Goal: Task Accomplishment & Management: Manage account settings

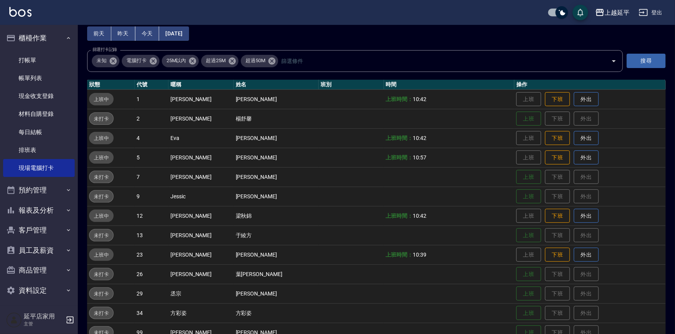
scroll to position [106, 0]
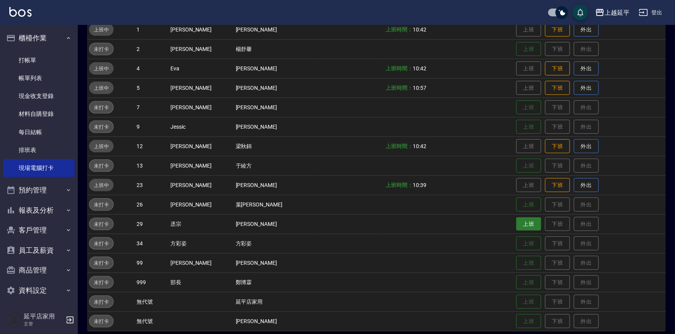
click at [516, 222] on button "上班" at bounding box center [528, 224] width 25 height 14
drag, startPoint x: 514, startPoint y: 222, endPoint x: 522, endPoint y: 35, distance: 186.9
click at [519, 37] on tbody "上班中 1 李凱婷 李凱婷 上班時間： 10:42 上班 下班 外出 未打卡 2 Jennifer 楊舒馨 上班 下班 外出 上班中 4 Eva 董秦忠綺 上…" at bounding box center [376, 175] width 578 height 311
click at [521, 35] on td "上班 下班 外出" at bounding box center [589, 29] width 151 height 19
click at [524, 35] on td "上班 下班 外出" at bounding box center [589, 29] width 151 height 19
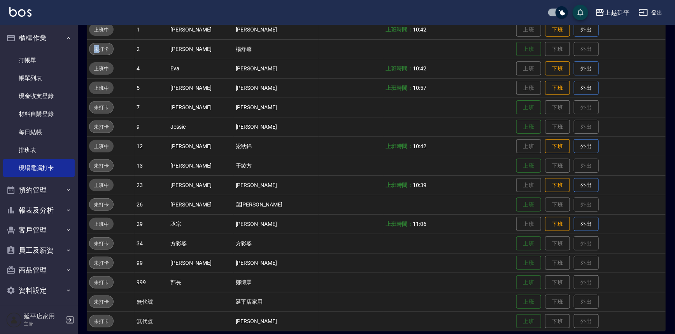
click at [524, 35] on td "上班 下班 外出" at bounding box center [589, 29] width 151 height 19
click at [522, 35] on td "上班 下班 外出" at bounding box center [589, 29] width 151 height 19
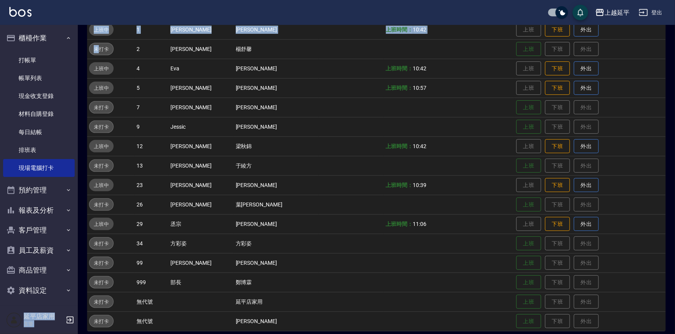
drag, startPoint x: 522, startPoint y: 35, endPoint x: 522, endPoint y: 23, distance: 11.7
click at [522, 23] on div "上越延平 登出 櫃檯作業 打帳單 帳單列表 現金收支登錄 材料自購登錄 每日結帳 排班表 現場電腦打卡 預約管理 預約管理 單日預約紀錄 單週預約紀錄 報表及…" at bounding box center [337, 117] width 675 height 447
click at [522, 19] on div "上越延平 登出" at bounding box center [337, 12] width 675 height 25
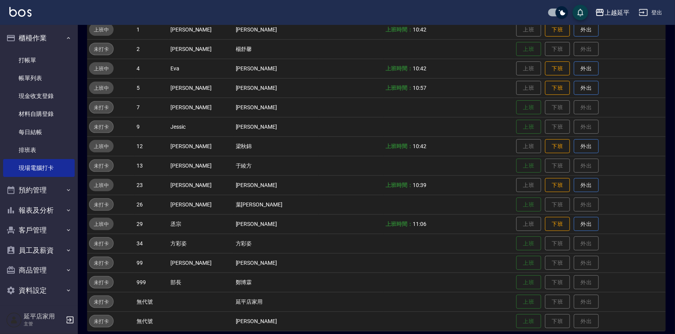
drag, startPoint x: 531, startPoint y: 21, endPoint x: 548, endPoint y: 16, distance: 17.5
click at [548, 16] on div "上越延平 登出" at bounding box center [337, 12] width 675 height 25
click at [548, 16] on input "checkbox" at bounding box center [561, 12] width 37 height 12
drag, startPoint x: 546, startPoint y: 16, endPoint x: 537, endPoint y: 18, distance: 9.0
click at [539, 17] on input "checkbox" at bounding box center [553, 12] width 37 height 12
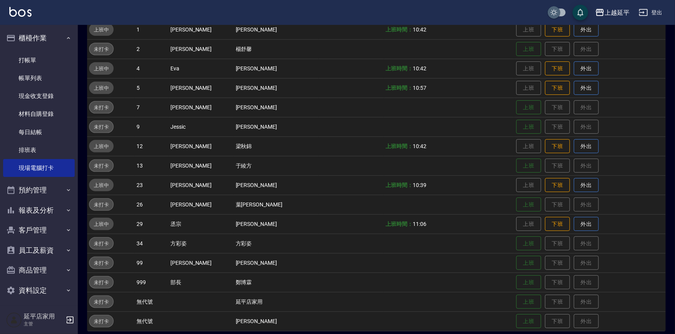
checkbox input "true"
drag, startPoint x: 520, startPoint y: 22, endPoint x: 430, endPoint y: 6, distance: 91.7
click at [509, 19] on div "上越延平 登出" at bounding box center [337, 12] width 675 height 25
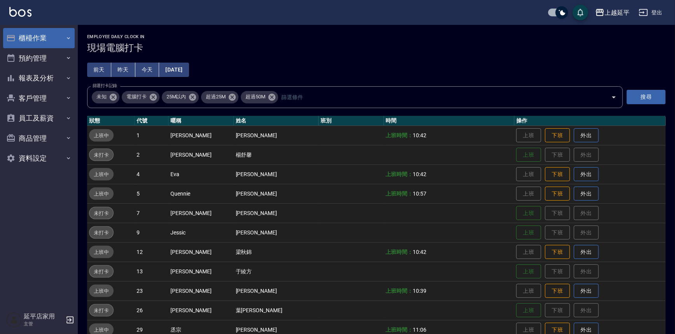
click at [39, 40] on button "櫃檯作業" at bounding box center [39, 38] width 72 height 20
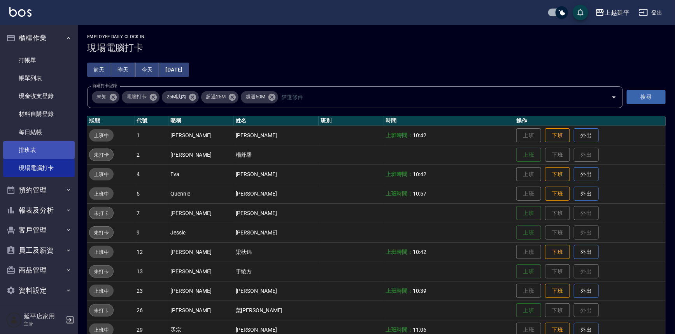
click at [35, 144] on link "排班表" at bounding box center [39, 150] width 72 height 18
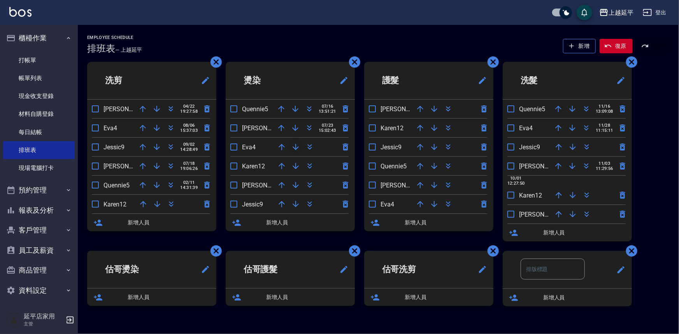
click at [296, 150] on icon "button" at bounding box center [295, 146] width 9 height 9
click at [295, 167] on icon "button" at bounding box center [296, 166] width 6 height 6
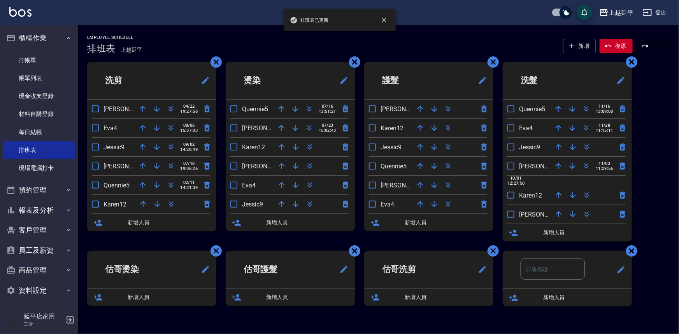
click at [296, 185] on icon "button" at bounding box center [296, 185] width 6 height 6
click at [38, 64] on link "打帳單" at bounding box center [39, 60] width 72 height 18
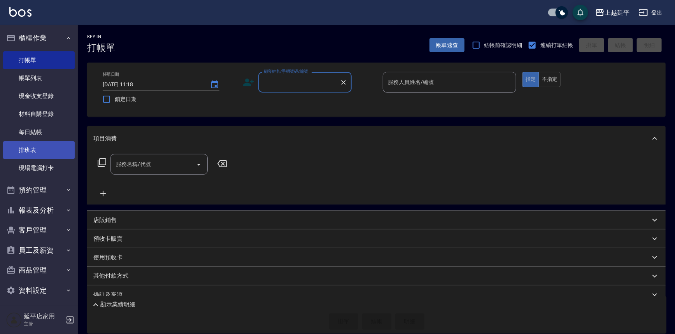
click at [43, 151] on link "排班表" at bounding box center [39, 150] width 72 height 18
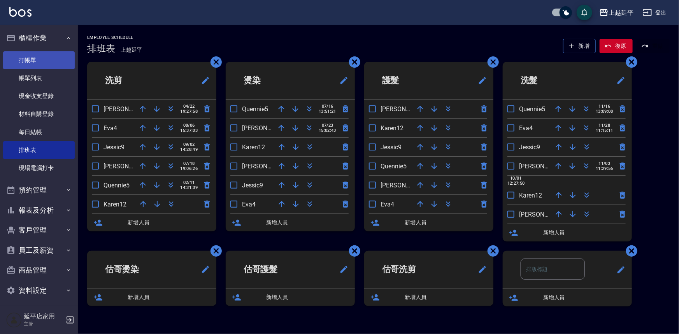
click at [54, 62] on link "打帳單" at bounding box center [39, 60] width 72 height 18
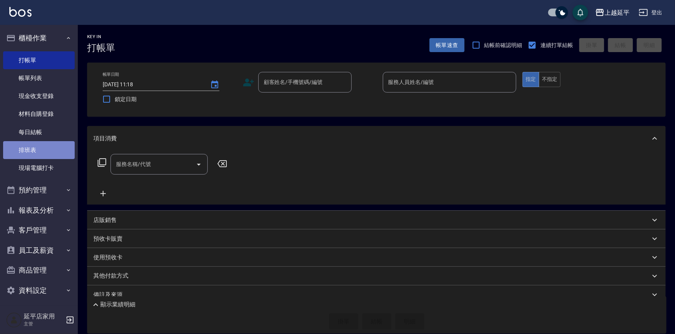
click at [46, 143] on link "排班表" at bounding box center [39, 150] width 72 height 18
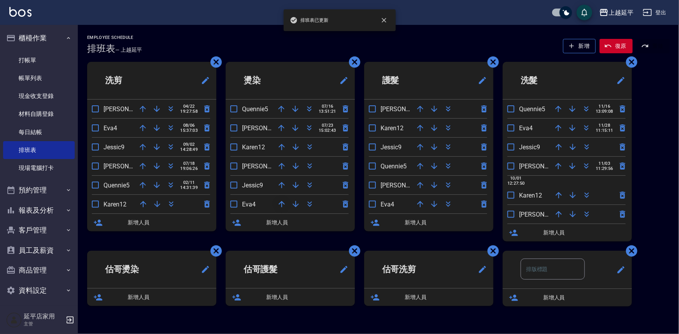
click at [283, 202] on icon "button" at bounding box center [282, 204] width 6 height 6
click at [282, 184] on icon "button" at bounding box center [281, 185] width 9 height 9
click at [284, 165] on icon "button" at bounding box center [281, 165] width 9 height 9
click at [29, 60] on link "打帳單" at bounding box center [39, 60] width 72 height 18
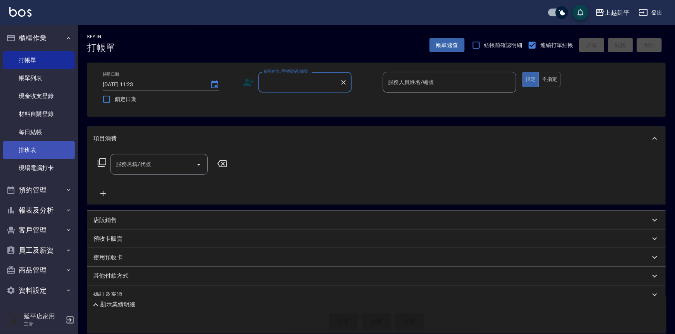
click at [36, 147] on link "排班表" at bounding box center [39, 150] width 72 height 18
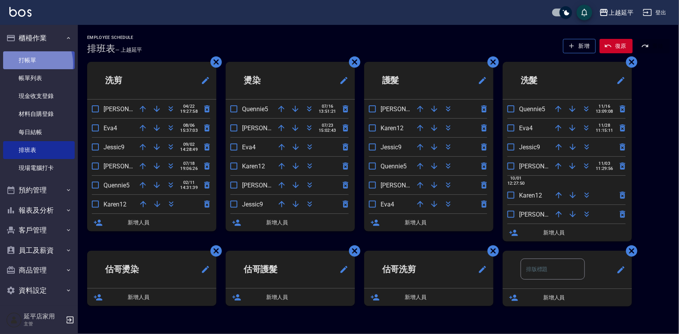
click at [26, 64] on link "打帳單" at bounding box center [39, 60] width 72 height 18
